Goal: Transaction & Acquisition: Purchase product/service

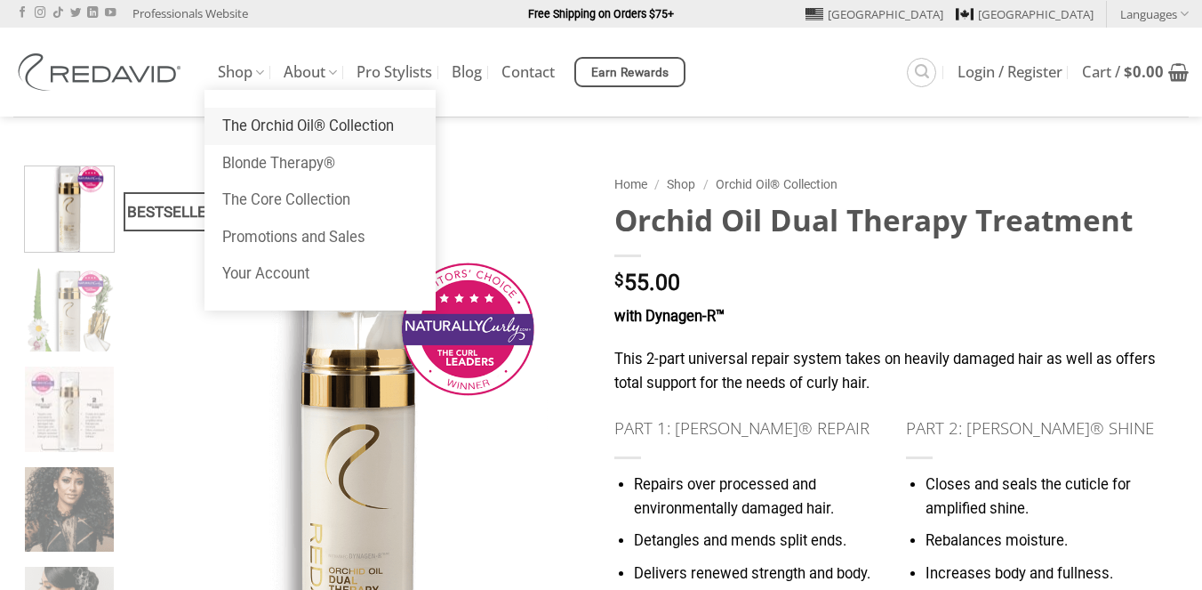
click at [282, 121] on link "The Orchid Oil® Collection" at bounding box center [320, 126] width 231 height 37
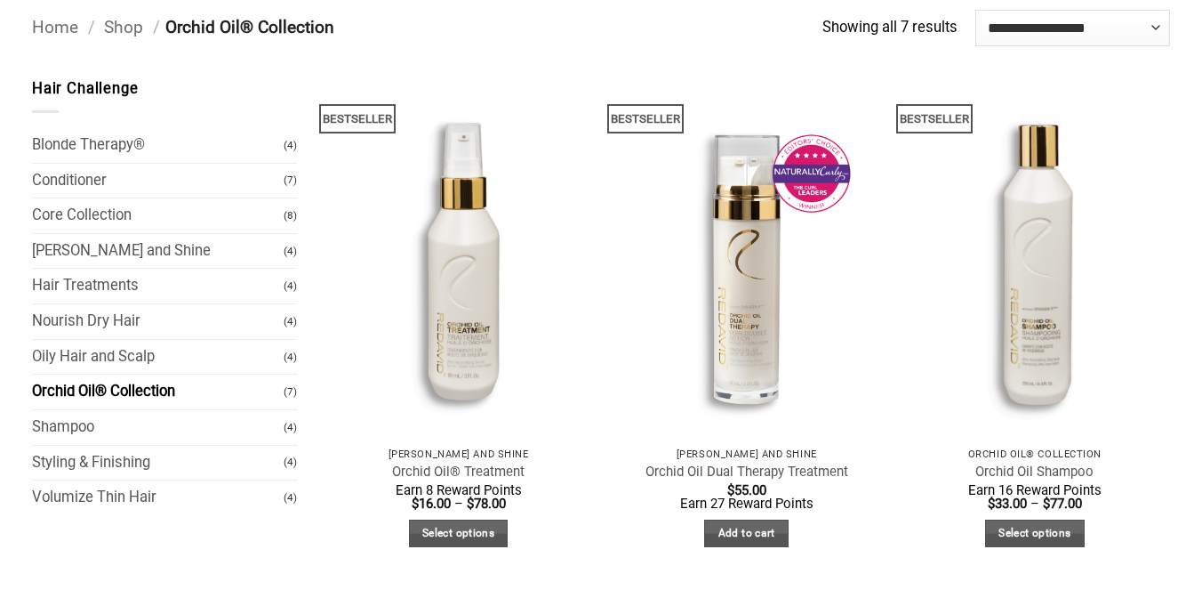
scroll to position [146, 0]
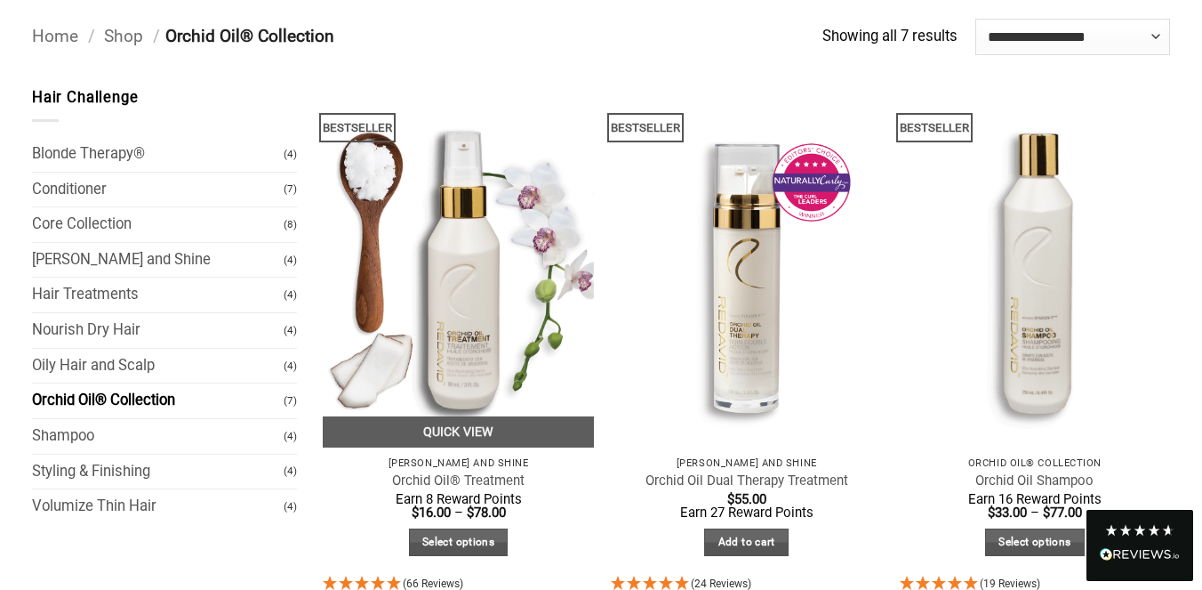
click at [454, 290] on img at bounding box center [458, 266] width 271 height 361
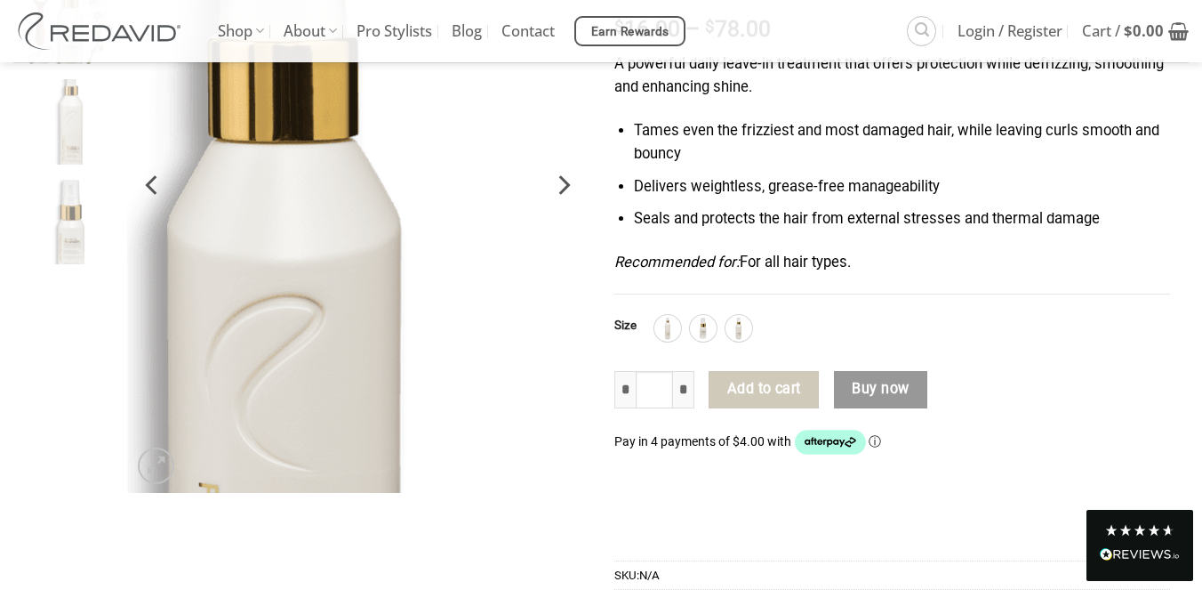
scroll to position [304, 0]
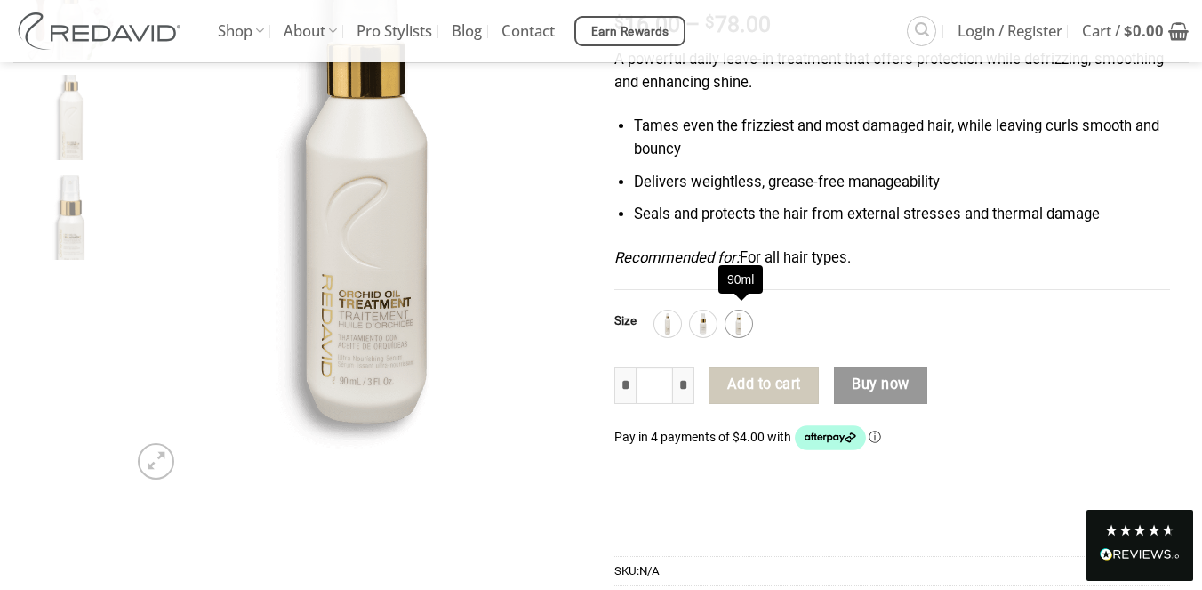
click at [744, 320] on img at bounding box center [738, 323] width 23 height 23
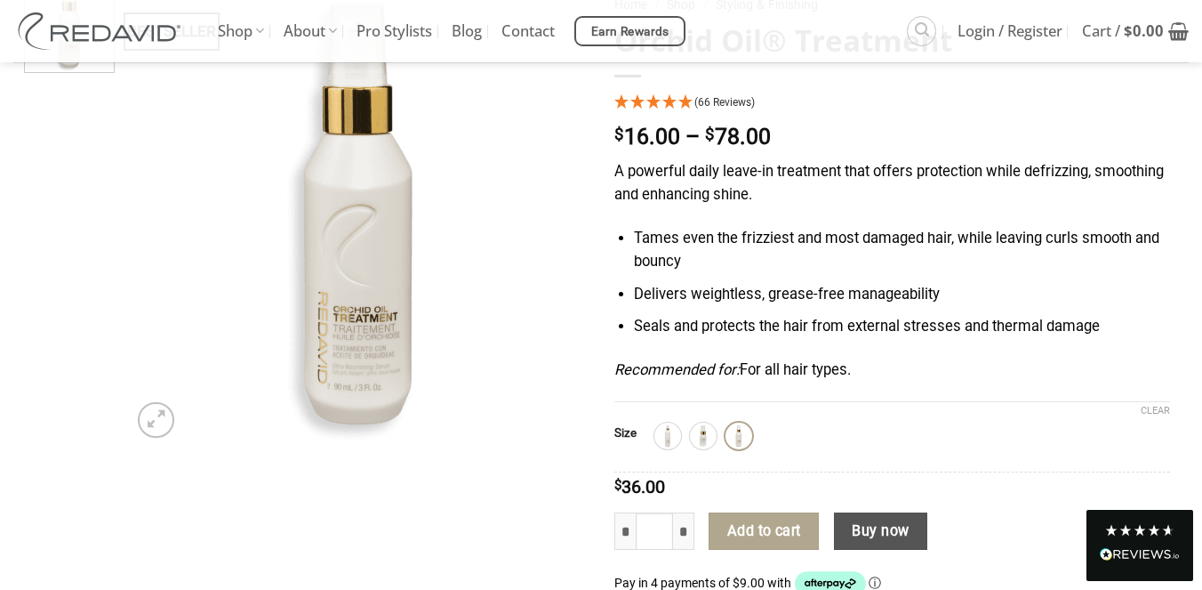
scroll to position [173, 0]
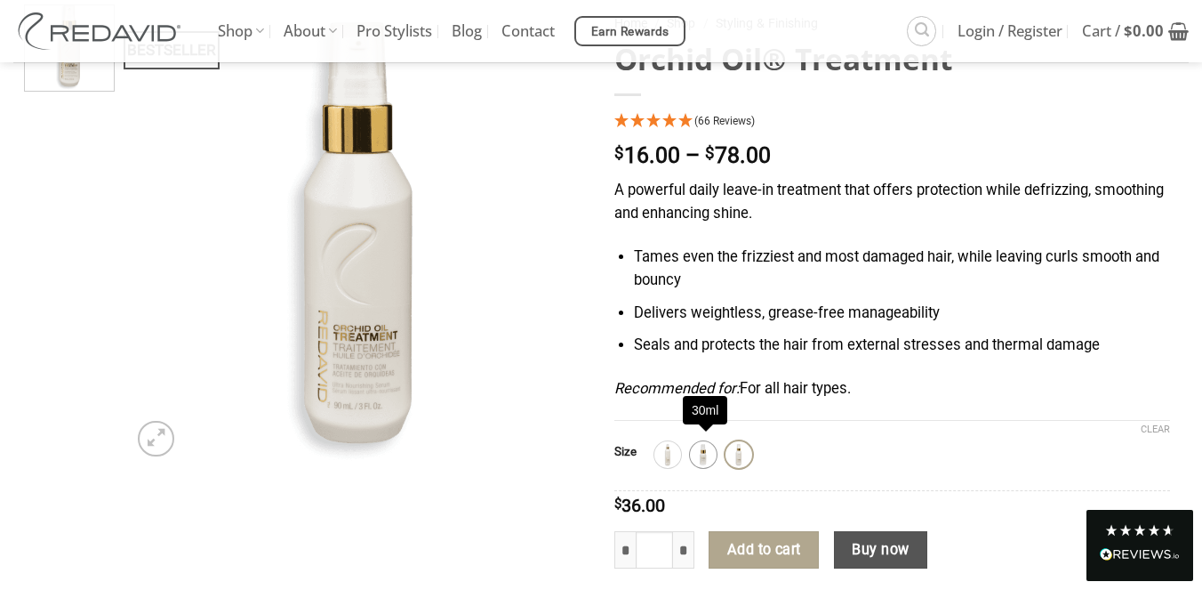
click at [703, 446] on img at bounding box center [703, 454] width 23 height 23
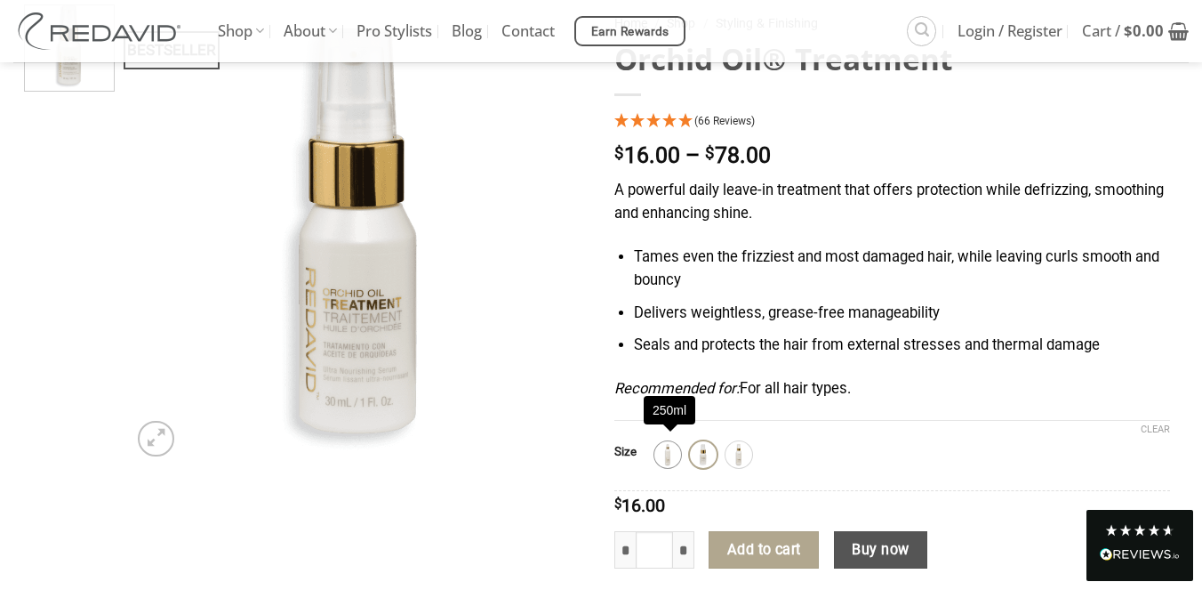
click at [678, 447] on img at bounding box center [667, 454] width 23 height 23
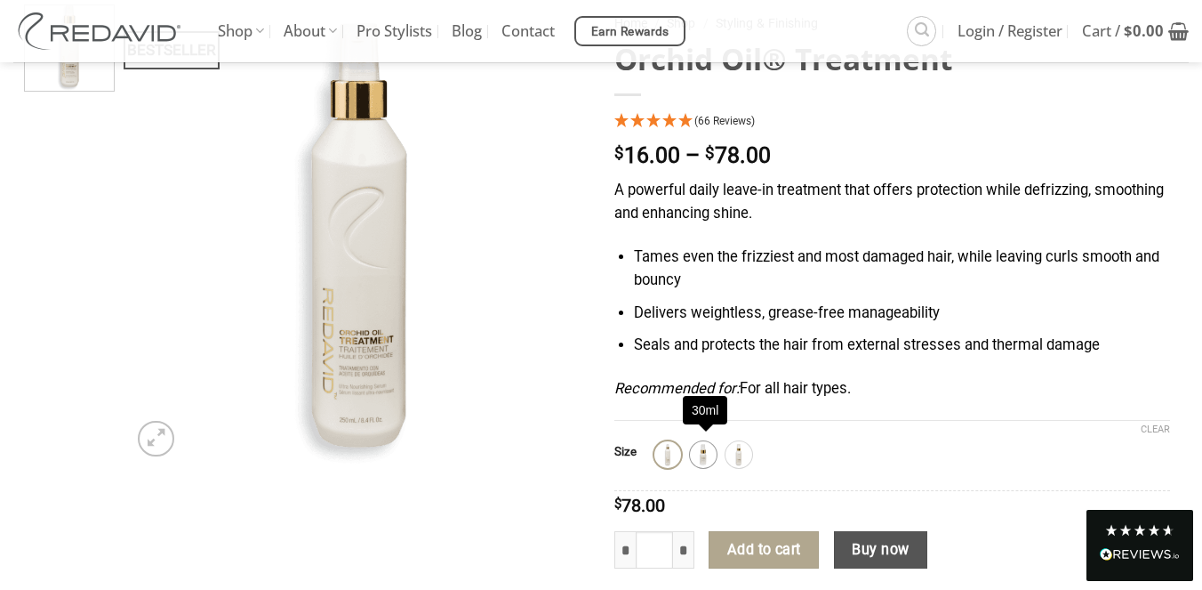
click at [703, 449] on img at bounding box center [703, 454] width 23 height 23
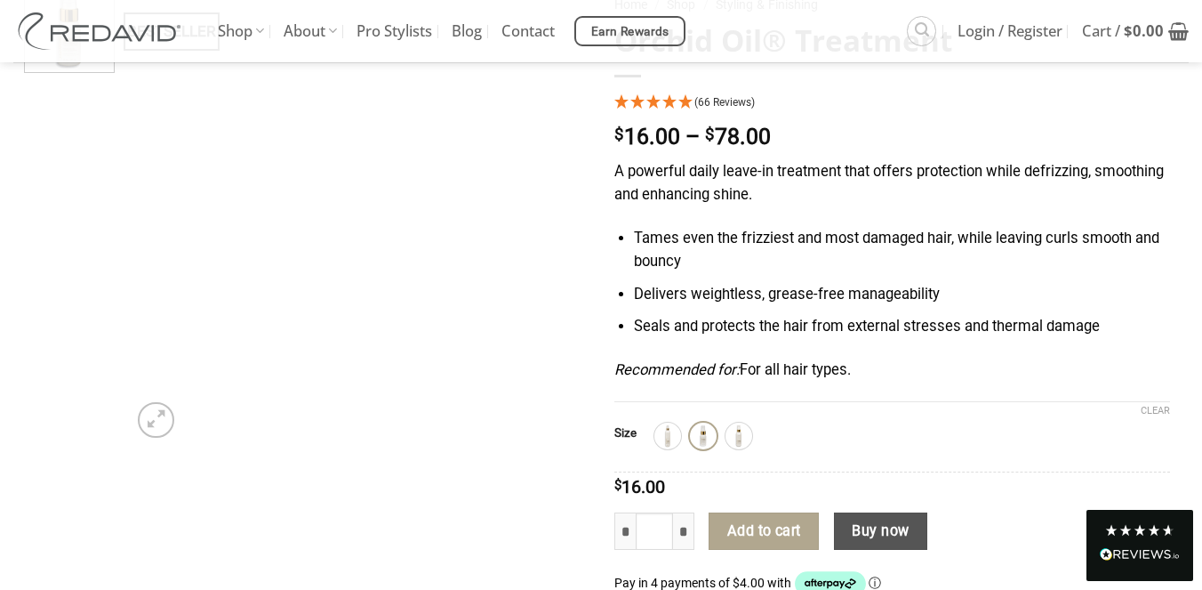
scroll to position [206, 0]
